Goal: Task Accomplishment & Management: Complete application form

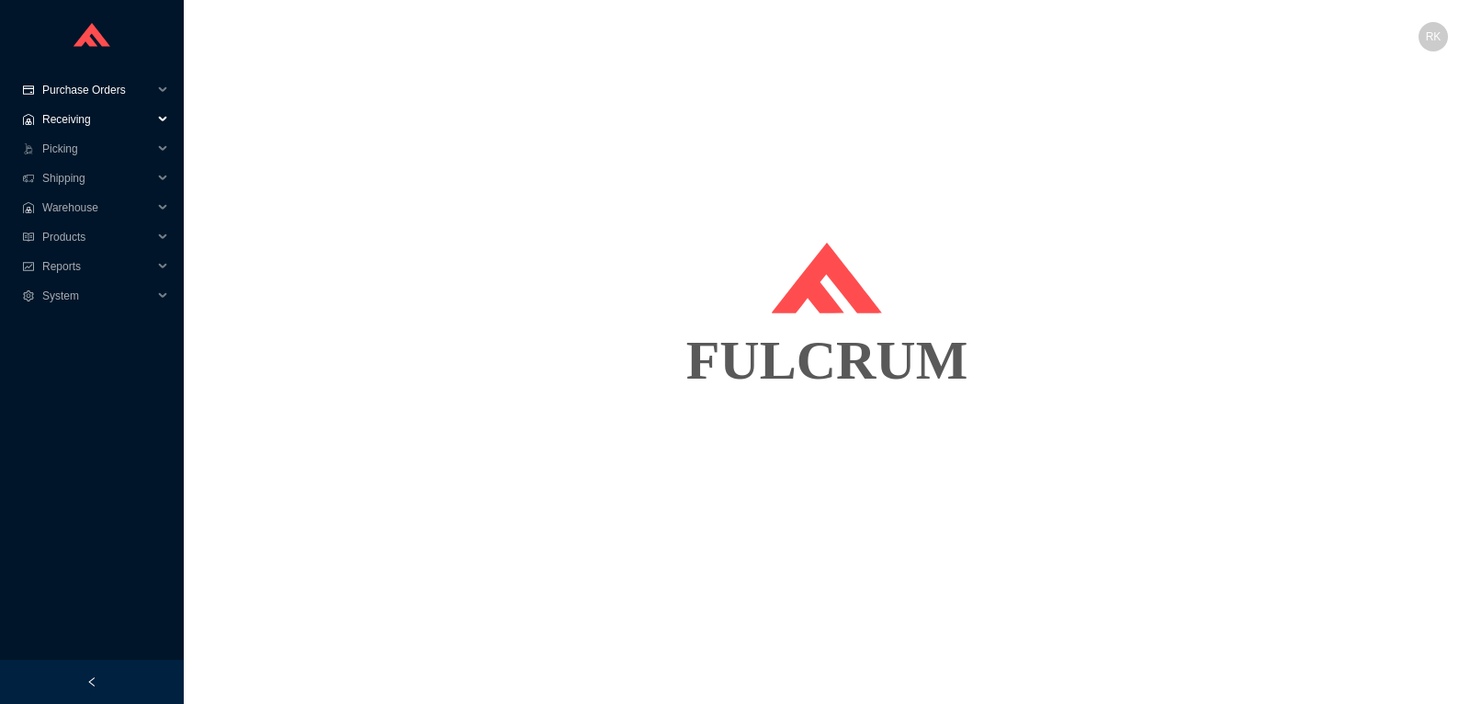
click at [96, 78] on span "Purchase Orders" at bounding box center [97, 89] width 110 height 29
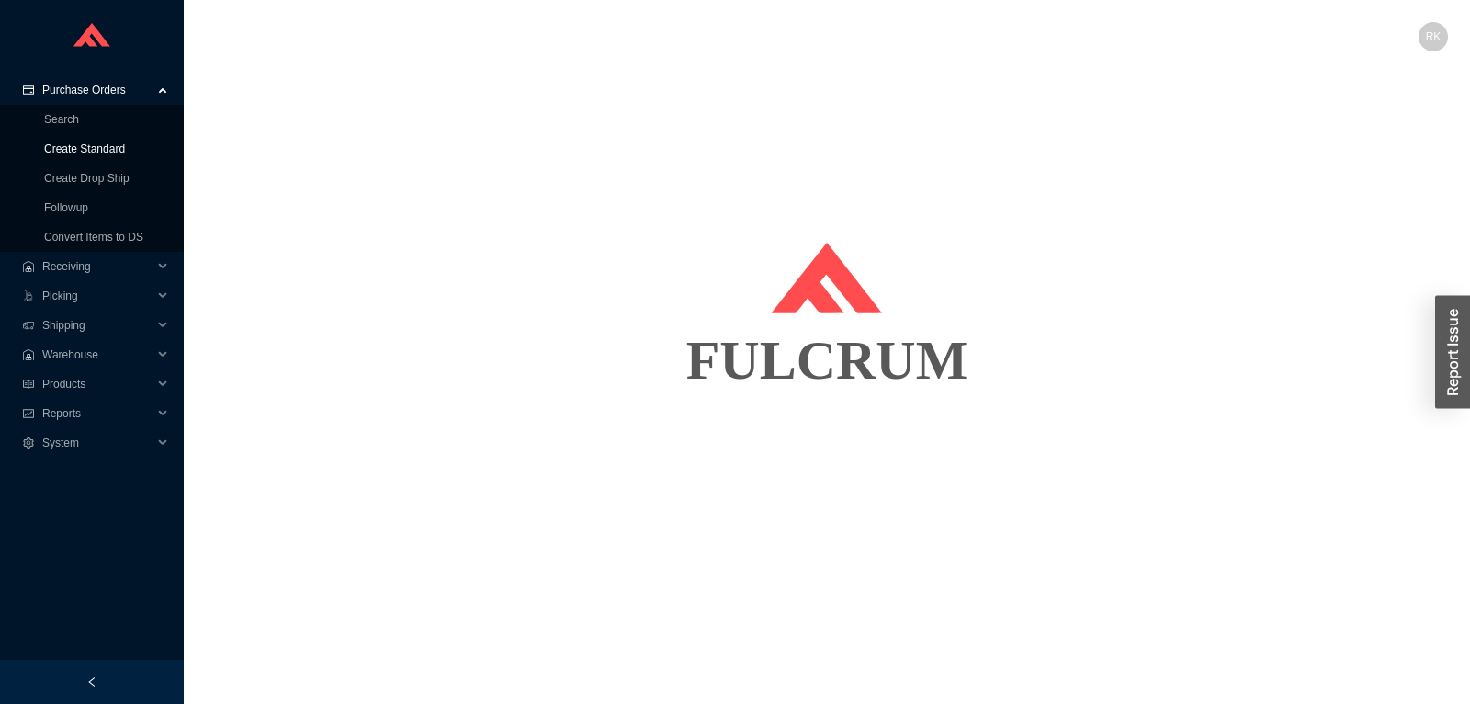
click at [89, 151] on link "Create Standard" at bounding box center [84, 148] width 81 height 13
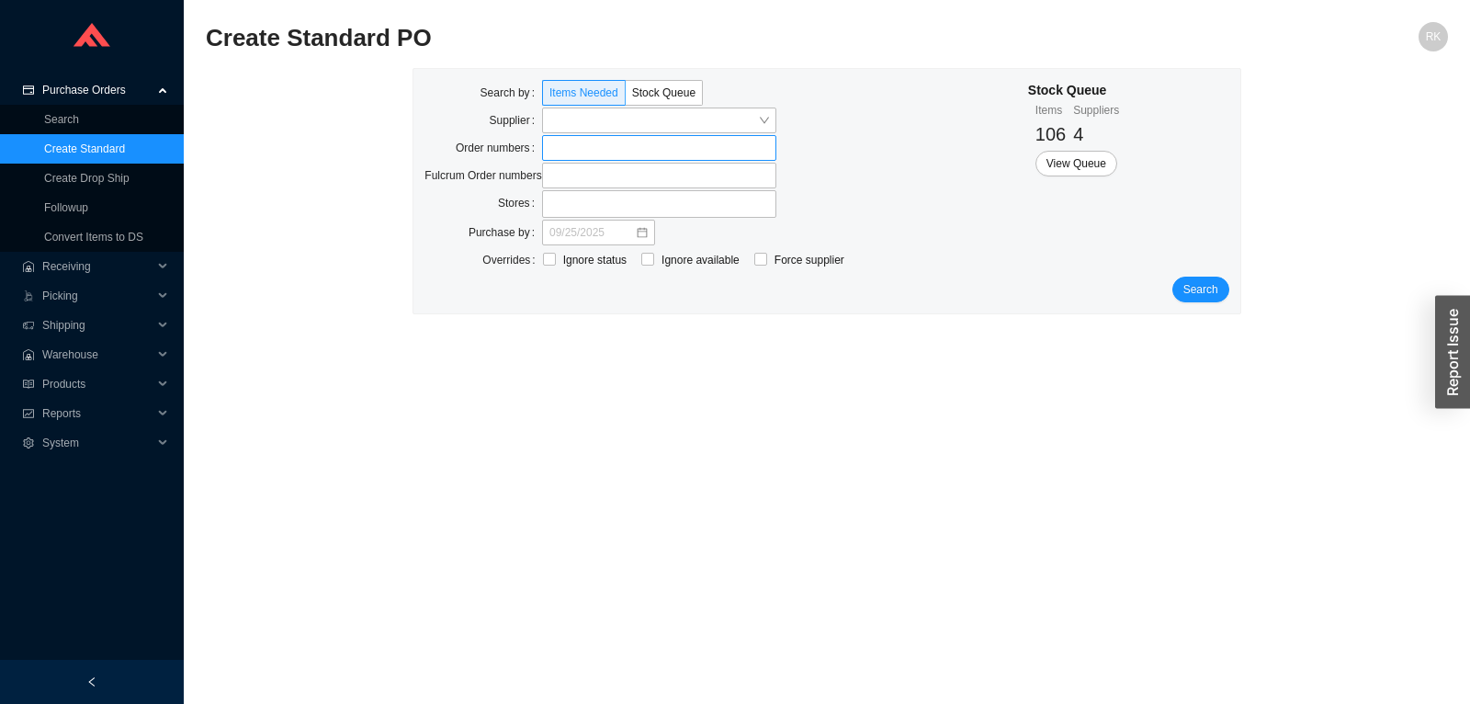
click at [608, 149] on label at bounding box center [659, 148] width 234 height 26
click at [627, 156] on label at bounding box center [659, 148] width 234 height 26
click at [558, 156] on input at bounding box center [551, 148] width 13 height 20
click at [1206, 295] on span "Search" at bounding box center [1200, 291] width 35 height 18
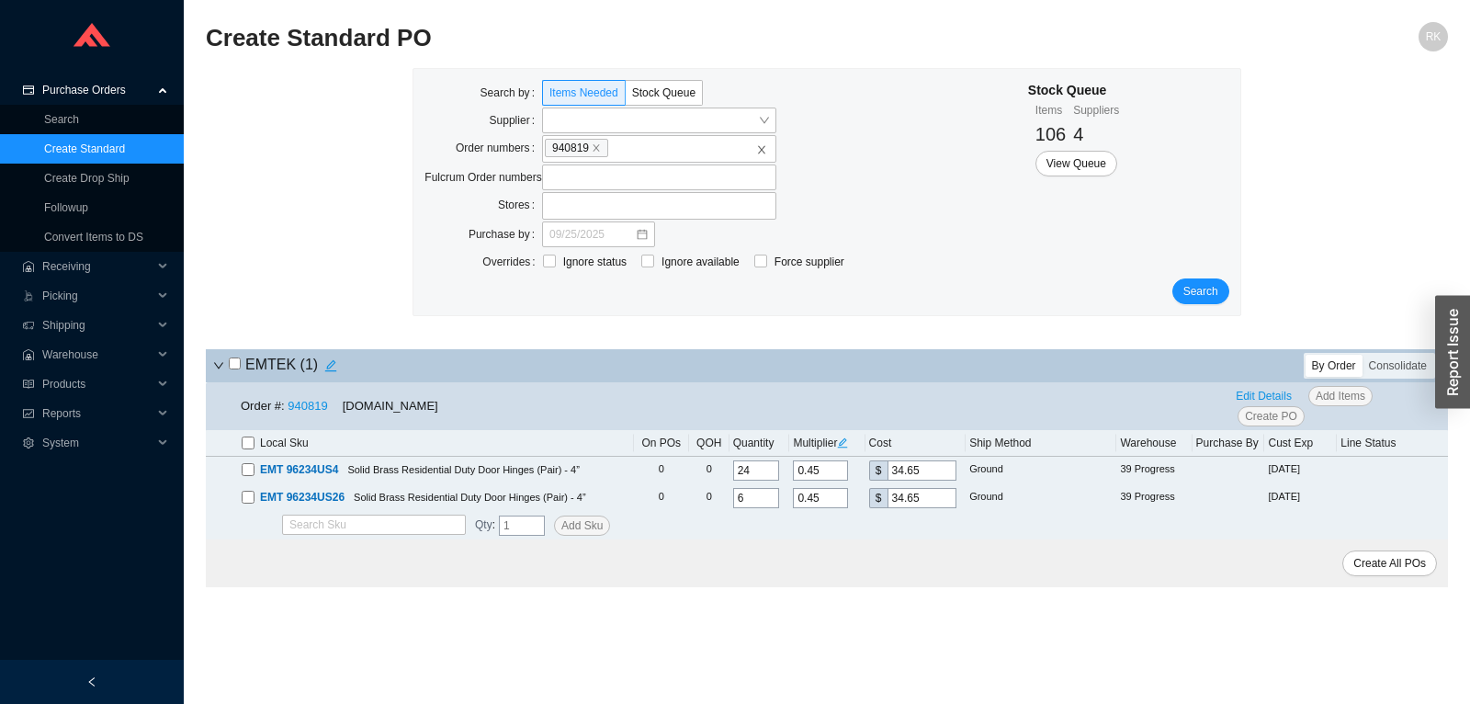
click at [232, 363] on input "checkbox" at bounding box center [235, 363] width 12 height 12
checkbox input "true"
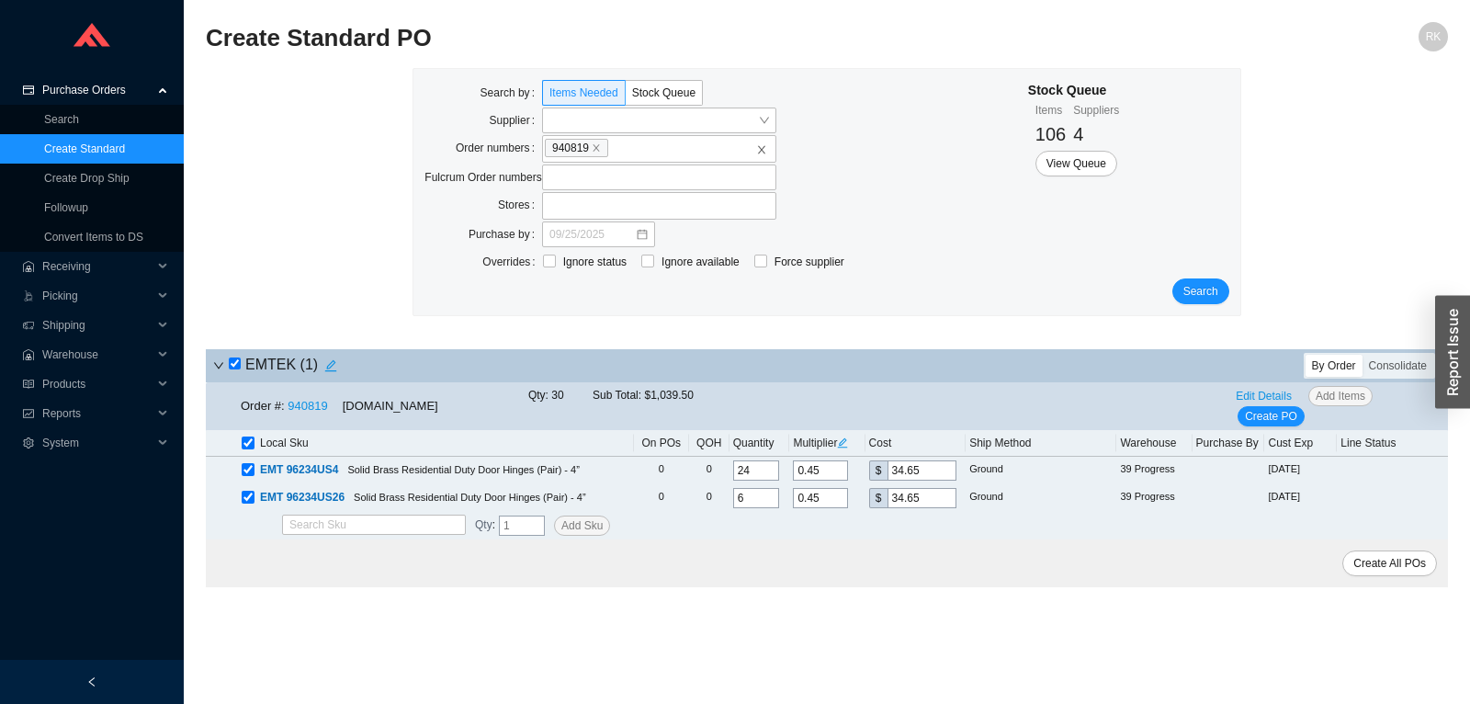
click at [1288, 429] on div "Order #: 940819 QualityBath.com Qty: 30 Sub Total: $1,039.50 Edit Details Add I…" at bounding box center [827, 406] width 1242 height 48
click at [1285, 425] on span "Create PO" at bounding box center [1271, 416] width 52 height 18
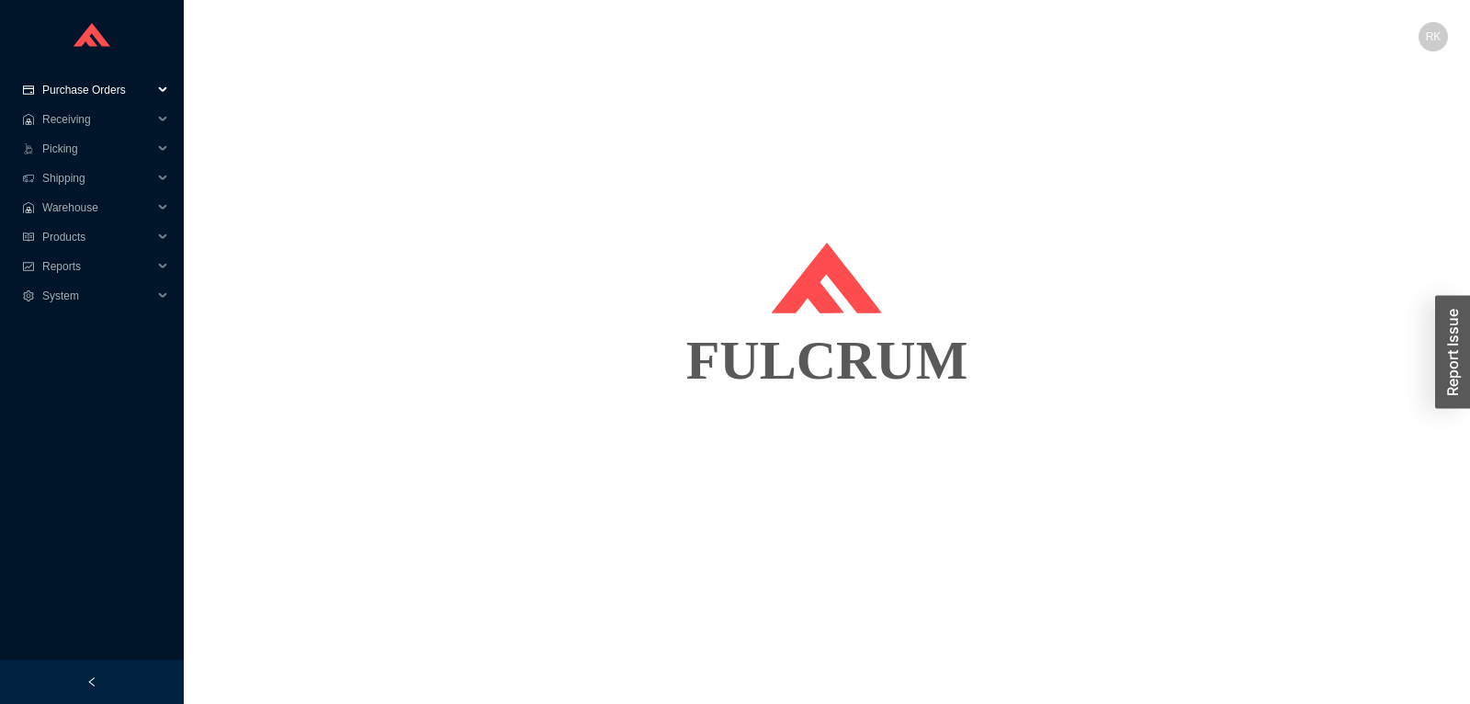
click at [110, 94] on span "Purchase Orders" at bounding box center [97, 89] width 110 height 29
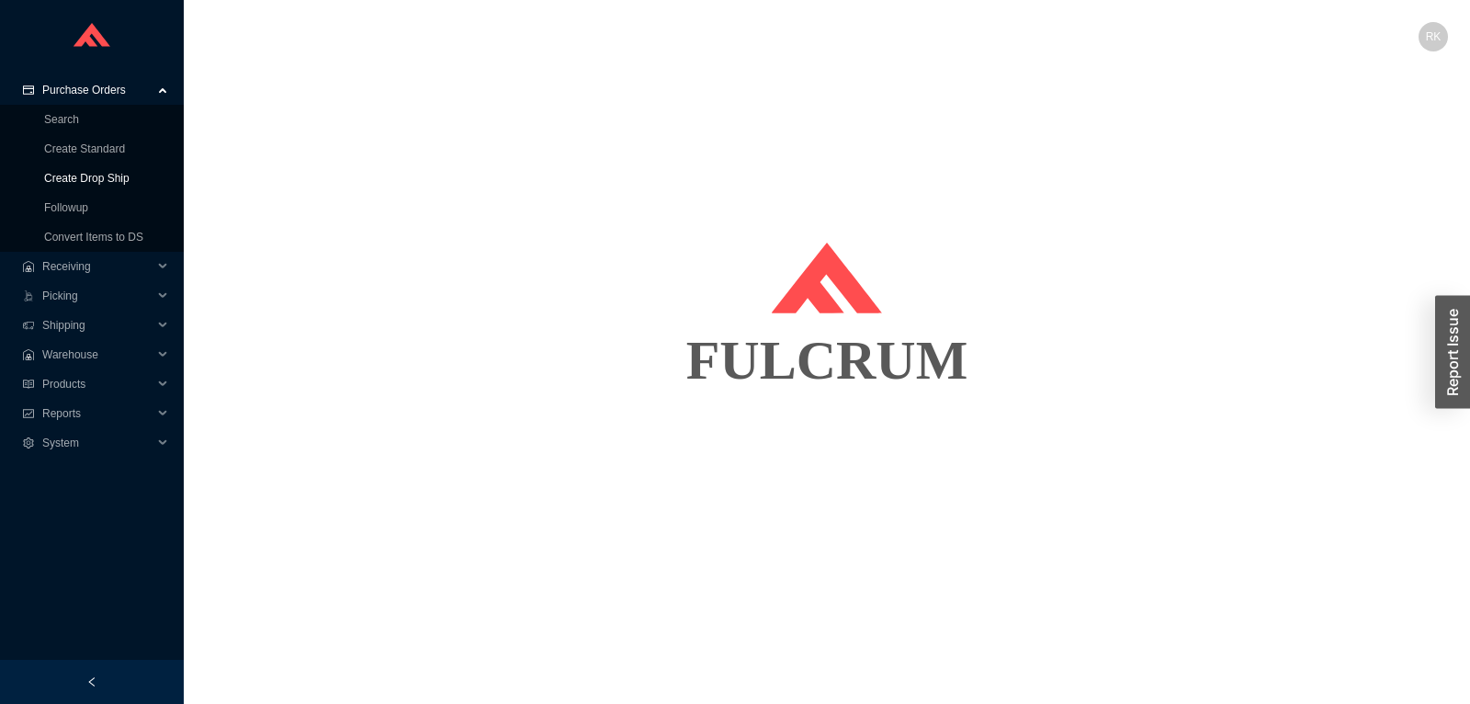
click at [99, 177] on link "Create Drop Ship" at bounding box center [86, 178] width 85 height 13
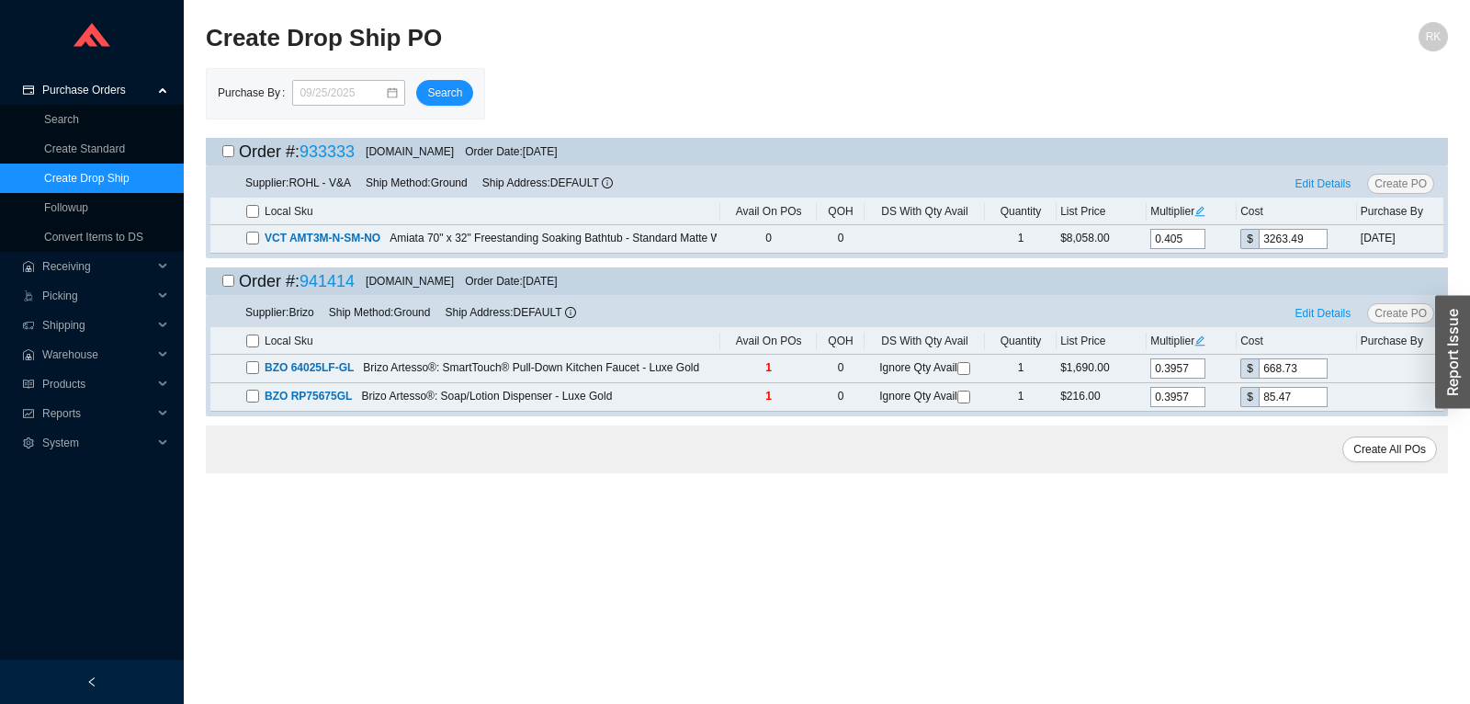
click at [230, 281] on input "checkbox" at bounding box center [228, 281] width 12 height 12
checkbox input "true"
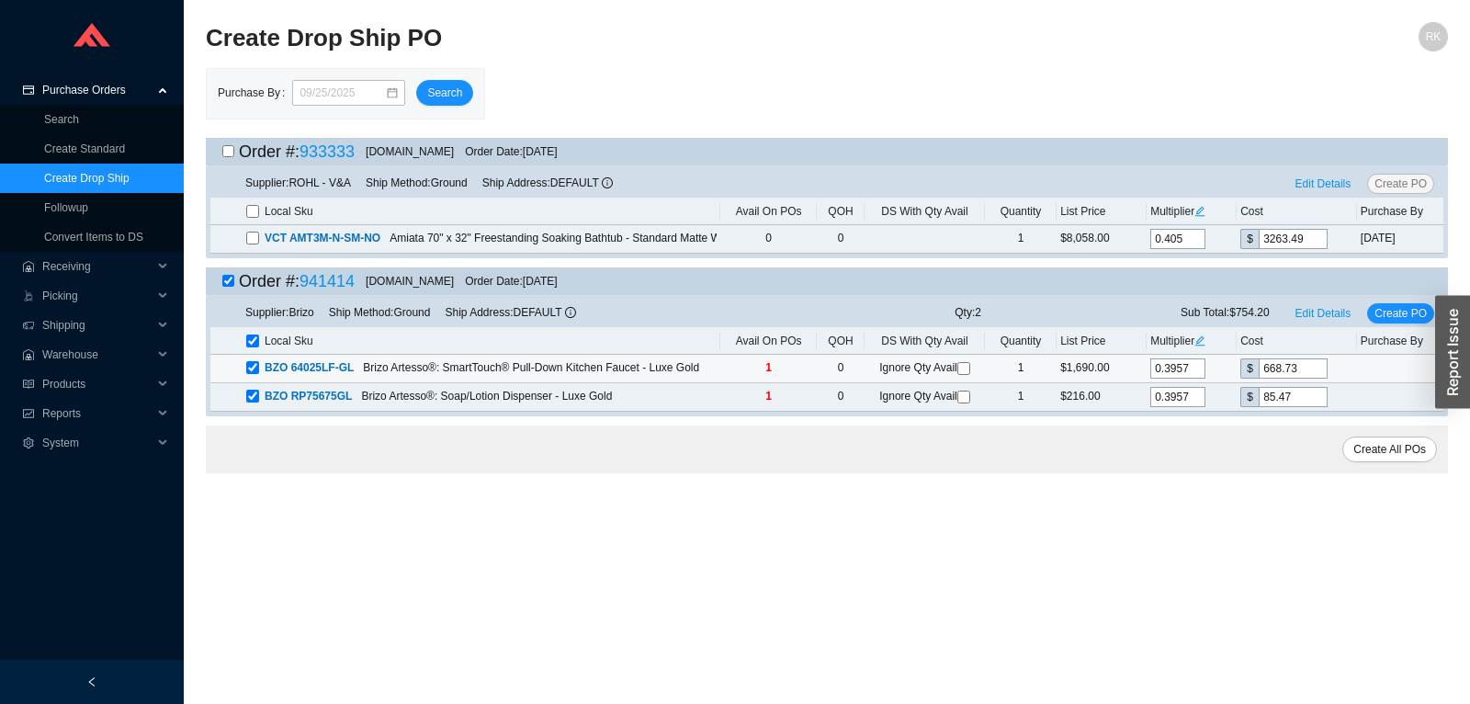
click at [960, 371] on input "checkbox" at bounding box center [963, 368] width 13 height 13
checkbox input "true"
click at [963, 398] on input "checkbox" at bounding box center [963, 397] width 13 height 13
checkbox input "true"
click at [1317, 310] on span "Edit Details" at bounding box center [1324, 313] width 56 height 18
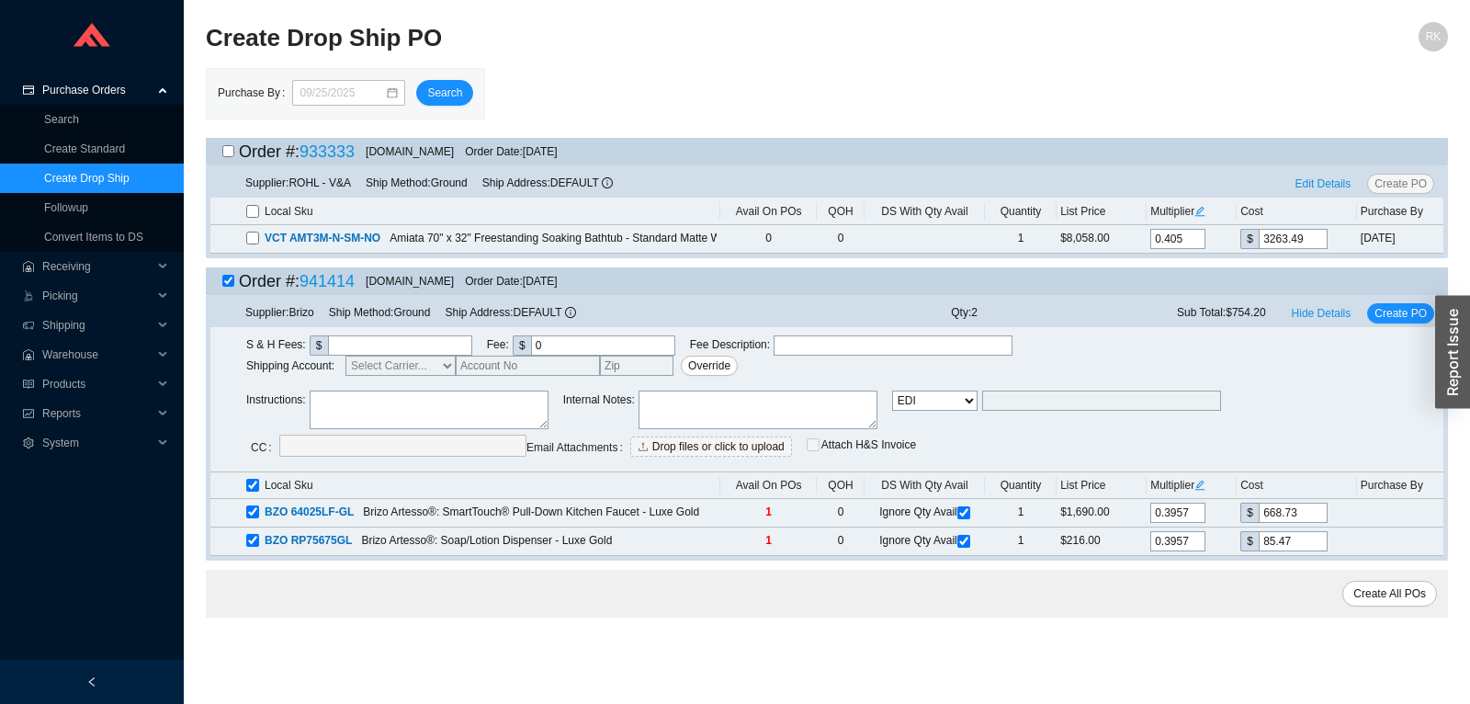
click at [892, 391] on select "Email Email Buyer EDI Do Not Send" at bounding box center [934, 401] width 85 height 20
select select "5"
click option "Email Buyer" at bounding box center [0, 0] width 0 height 0
type input "[EMAIL_ADDRESS][DOMAIN_NAME]"
click at [1412, 310] on span "Create PO" at bounding box center [1401, 313] width 52 height 18
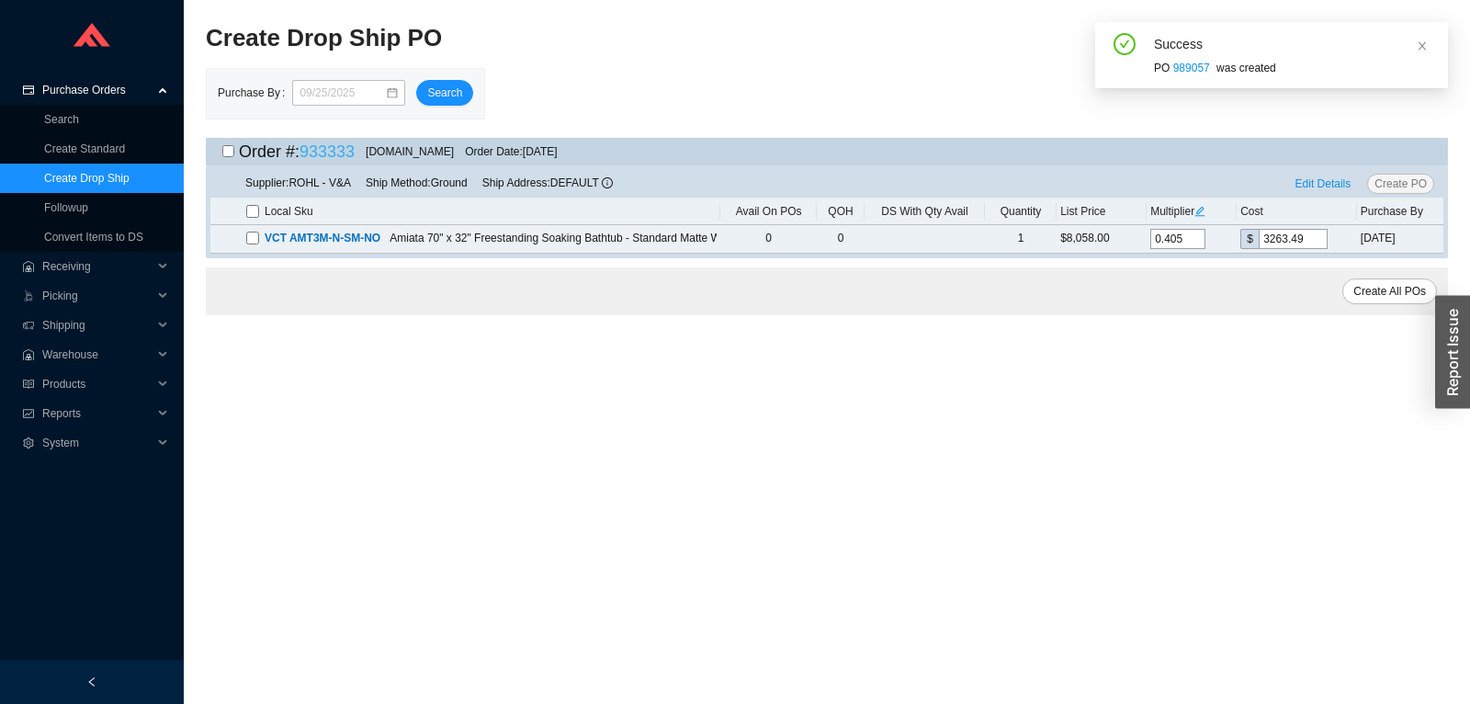
click at [323, 142] on link "933333" at bounding box center [327, 151] width 55 height 18
